Goal: Task Accomplishment & Management: Use online tool/utility

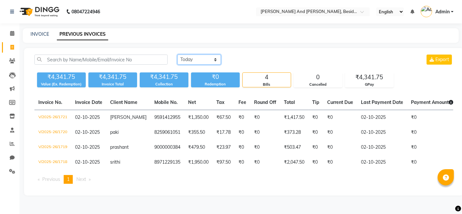
click at [213, 59] on select "[DATE] [DATE] Custom Range" at bounding box center [200, 60] width 44 height 10
click at [214, 63] on select "[DATE] [DATE] Custom Range" at bounding box center [200, 60] width 44 height 10
click at [37, 33] on link "INVOICE" at bounding box center [40, 34] width 19 height 6
select select "service"
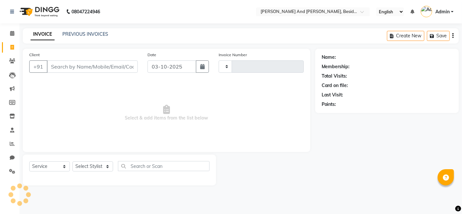
type input "1722"
select select "4907"
click at [103, 36] on link "PREVIOUS INVOICES" at bounding box center [85, 34] width 46 height 6
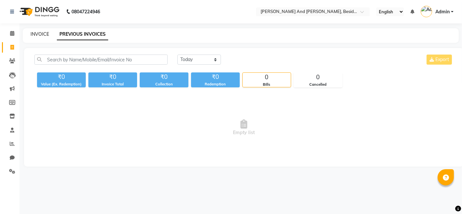
click at [37, 35] on link "INVOICE" at bounding box center [40, 34] width 19 height 6
select select "4907"
select select "service"
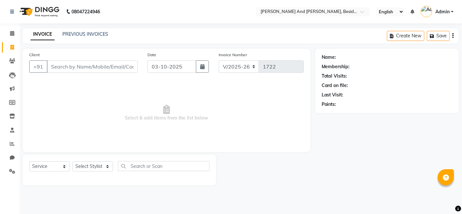
click at [37, 35] on link "INVOICE" at bounding box center [43, 35] width 24 height 12
click at [62, 70] on input "Client" at bounding box center [92, 66] width 91 height 12
click at [333, 175] on div "Name: Membership: Total Visits: Card on file: Last Visit: Points:" at bounding box center [389, 117] width 149 height 137
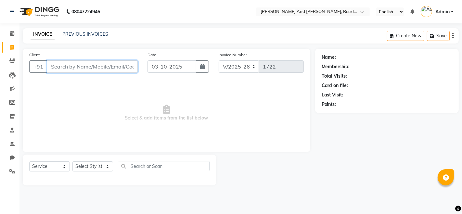
click at [55, 66] on input "Client" at bounding box center [92, 66] width 91 height 12
